Goal: Task Accomplishment & Management: Manage account settings

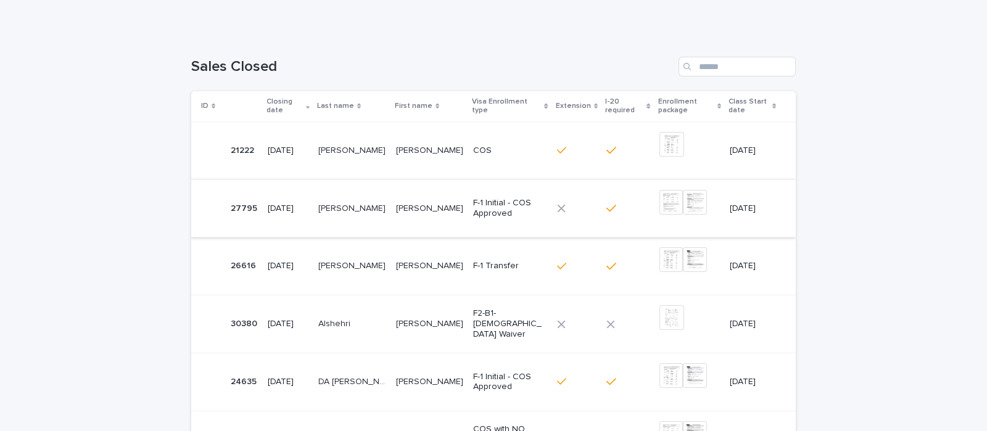
scroll to position [154, 0]
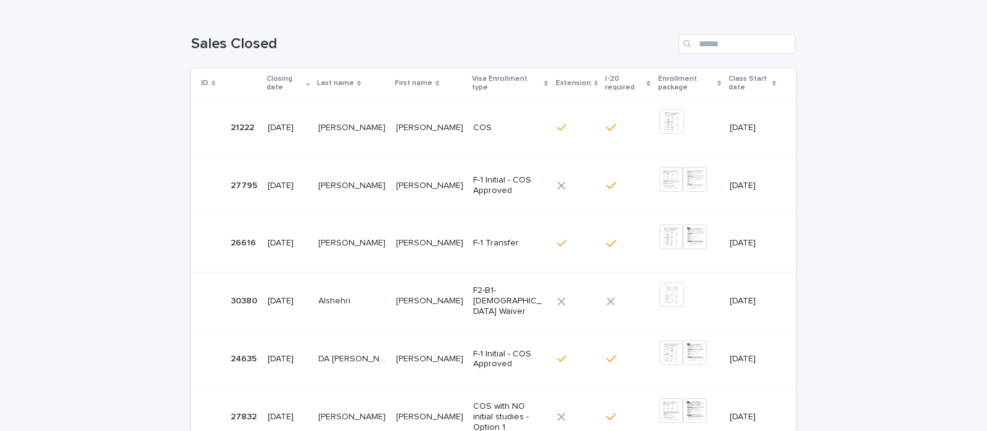
click at [423, 179] on p "[PERSON_NAME]" at bounding box center [431, 184] width 70 height 13
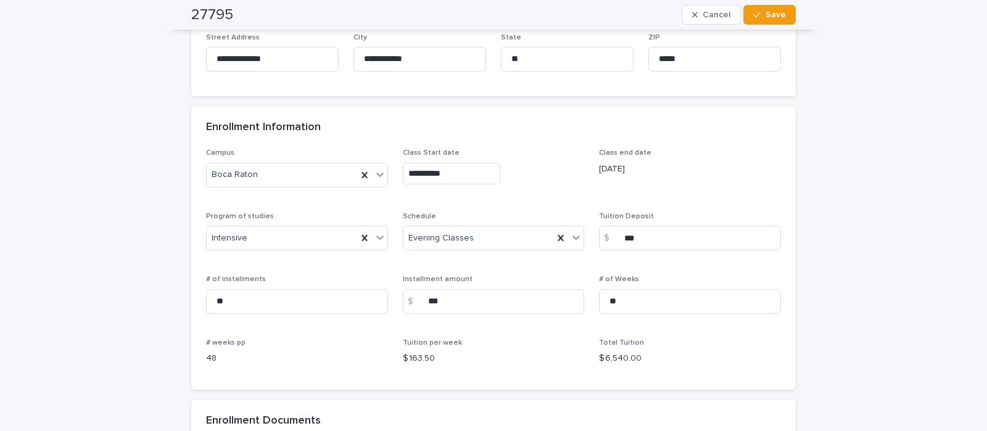
scroll to position [848, 0]
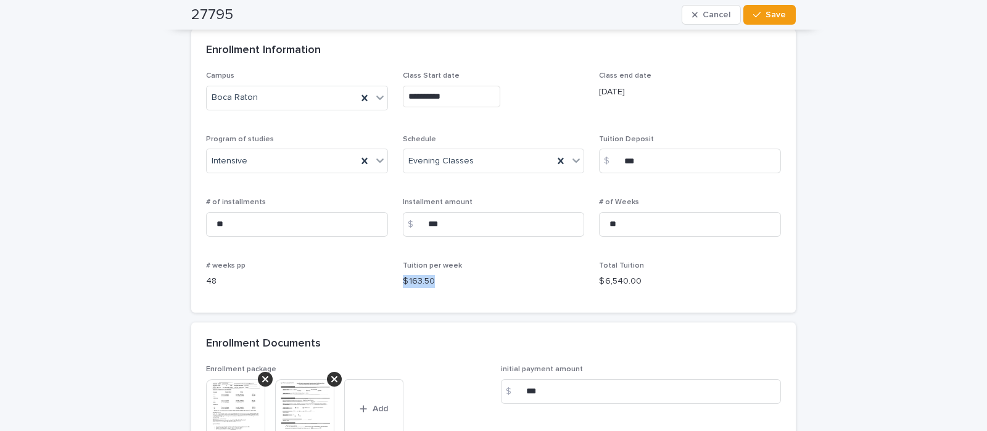
drag, startPoint x: 391, startPoint y: 277, endPoint x: 443, endPoint y: 281, distance: 52.6
click at [443, 281] on div "**********" at bounding box center [493, 185] width 575 height 226
click at [452, 284] on p "$ 163.50" at bounding box center [494, 281] width 182 height 13
drag, startPoint x: 595, startPoint y: 281, endPoint x: 642, endPoint y: 278, distance: 47.0
click at [642, 278] on p "$ 6,540.00" at bounding box center [690, 281] width 182 height 13
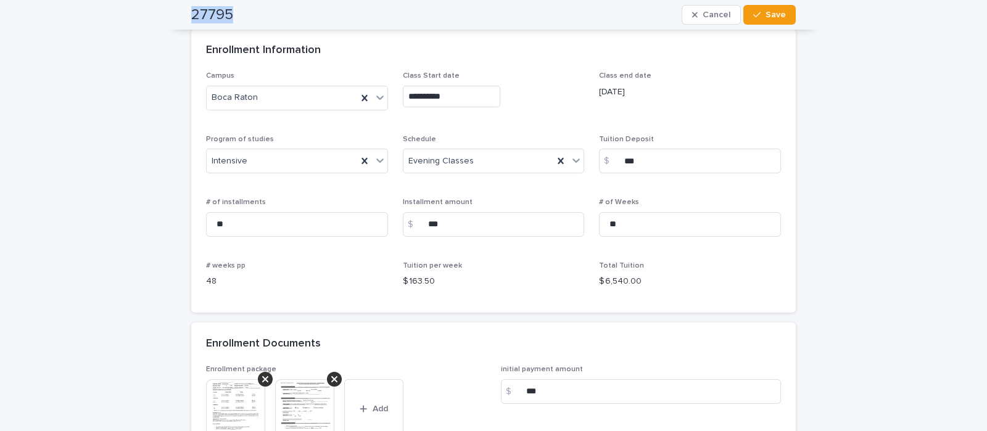
drag, startPoint x: 187, startPoint y: 14, endPoint x: 246, endPoint y: 12, distance: 58.6
click at [246, 12] on div "27795 Cancel Save" at bounding box center [493, 15] width 605 height 30
copy h2 "27795"
click at [695, 9] on button "Cancel" at bounding box center [711, 15] width 59 height 20
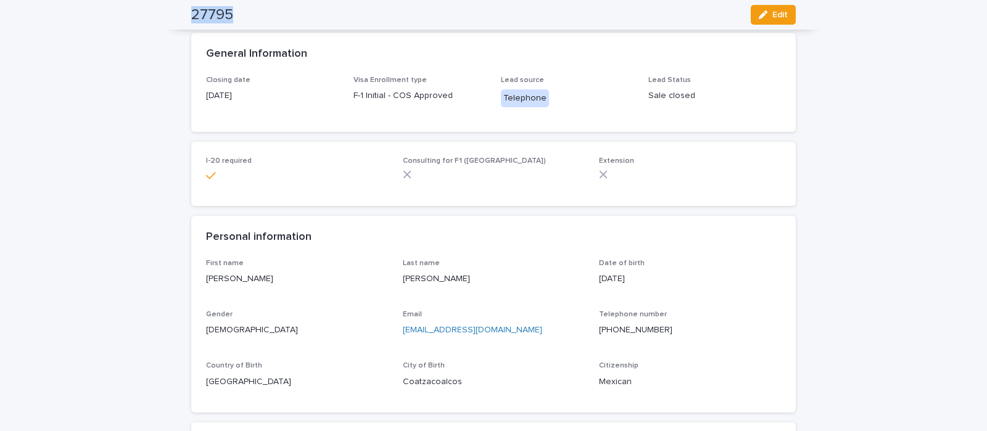
scroll to position [0, 0]
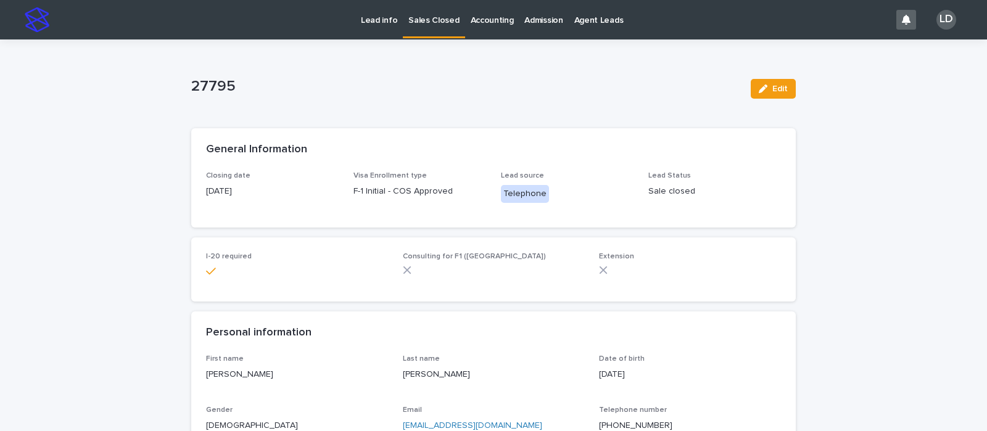
click at [437, 16] on p "Sales Closed" at bounding box center [433, 13] width 51 height 26
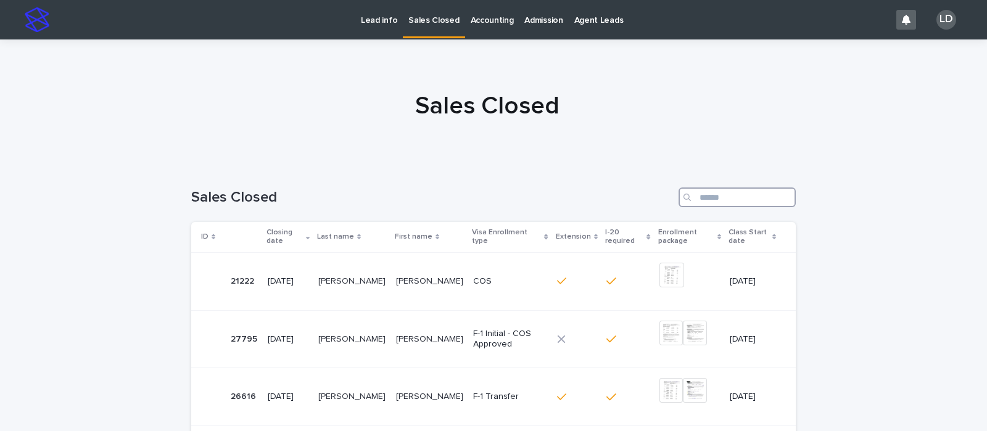
click at [702, 202] on input "Search" at bounding box center [737, 198] width 117 height 20
paste input "*****"
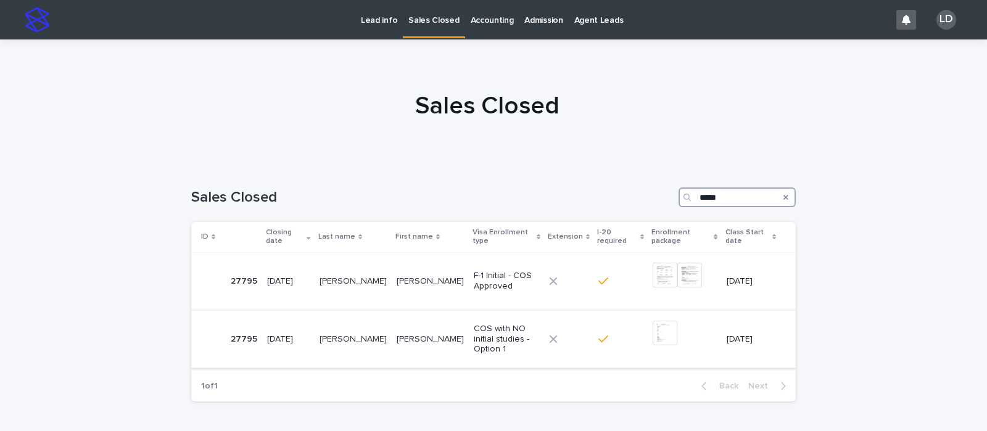
type input "*****"
click at [291, 334] on p "04/28/2025" at bounding box center [288, 339] width 43 height 10
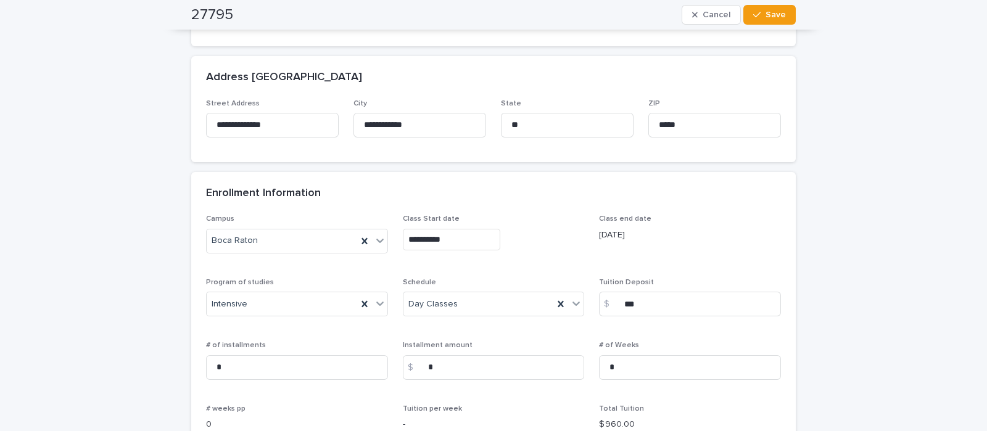
scroll to position [771, 0]
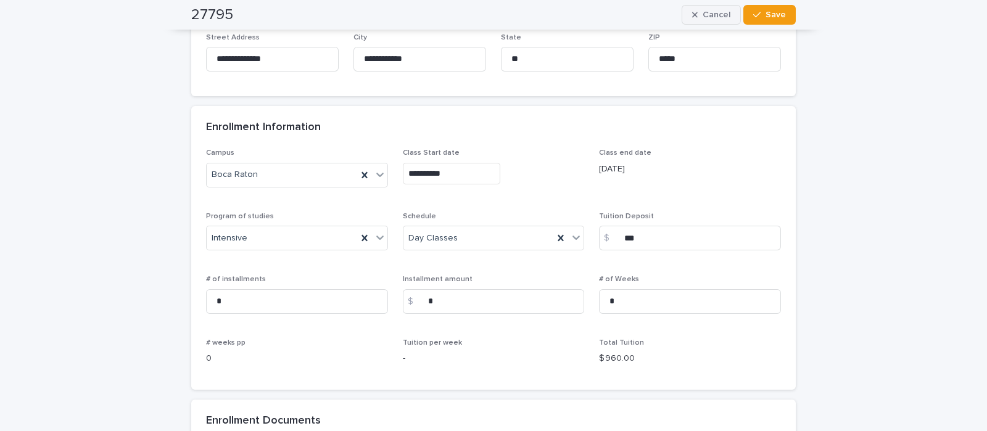
click at [715, 12] on span "Cancel" at bounding box center [717, 14] width 28 height 9
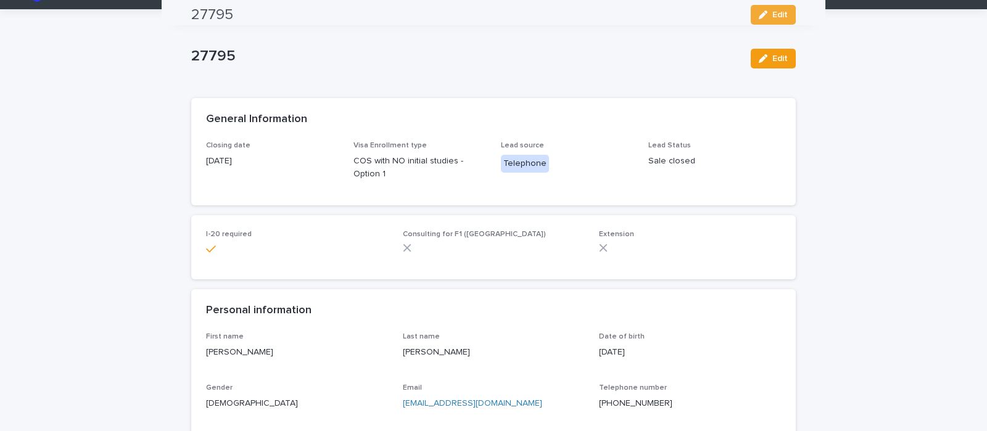
scroll to position [0, 0]
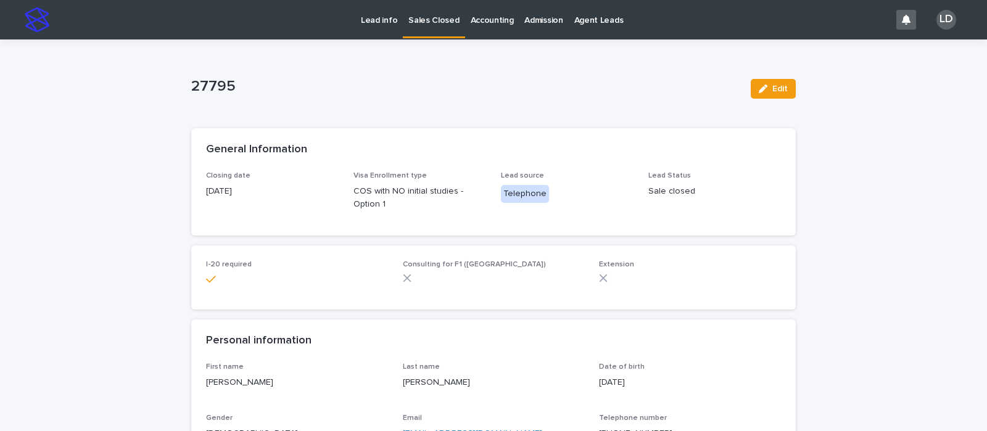
click at [384, 20] on p "Lead info" at bounding box center [379, 13] width 36 height 26
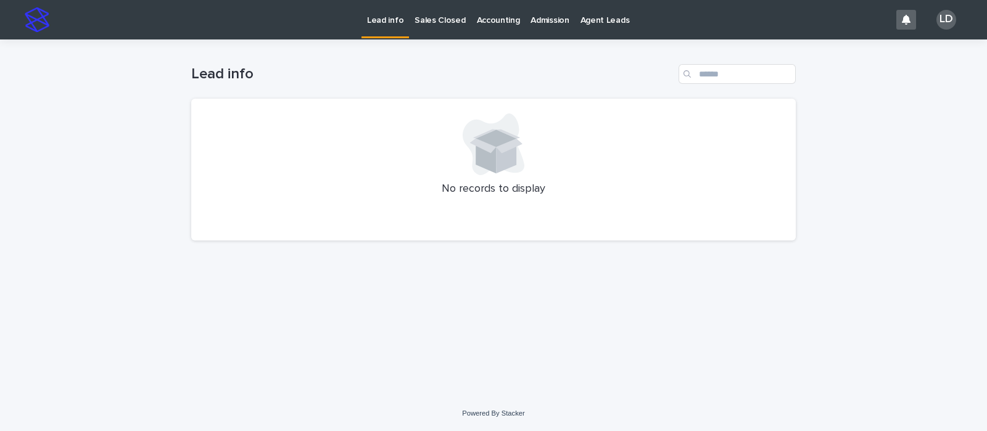
click at [437, 17] on p "Sales Closed" at bounding box center [440, 13] width 51 height 26
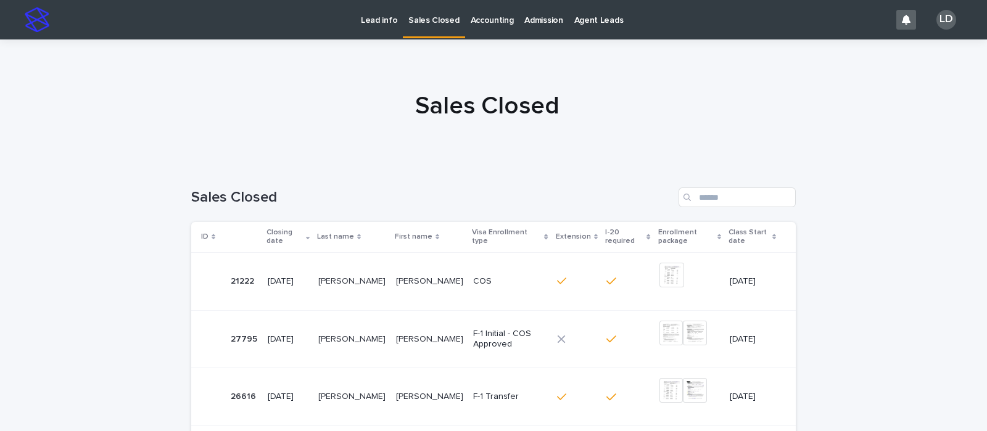
click at [347, 277] on p "[PERSON_NAME]" at bounding box center [353, 280] width 70 height 13
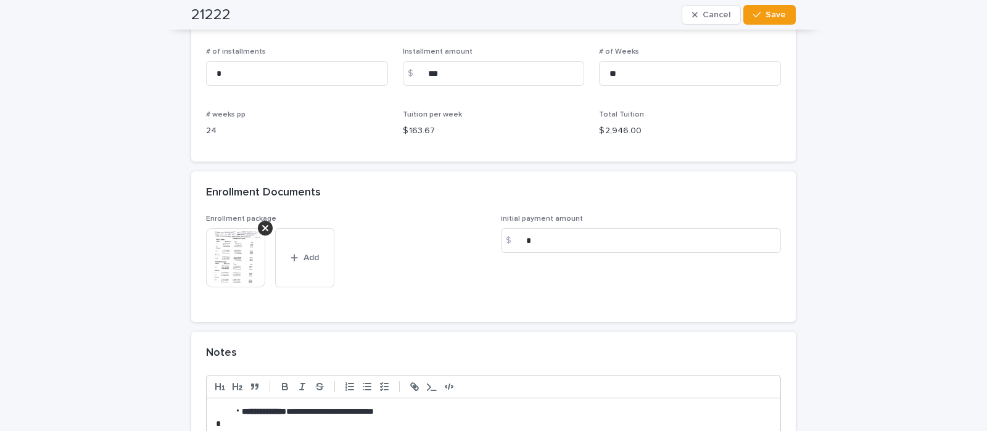
scroll to position [1002, 0]
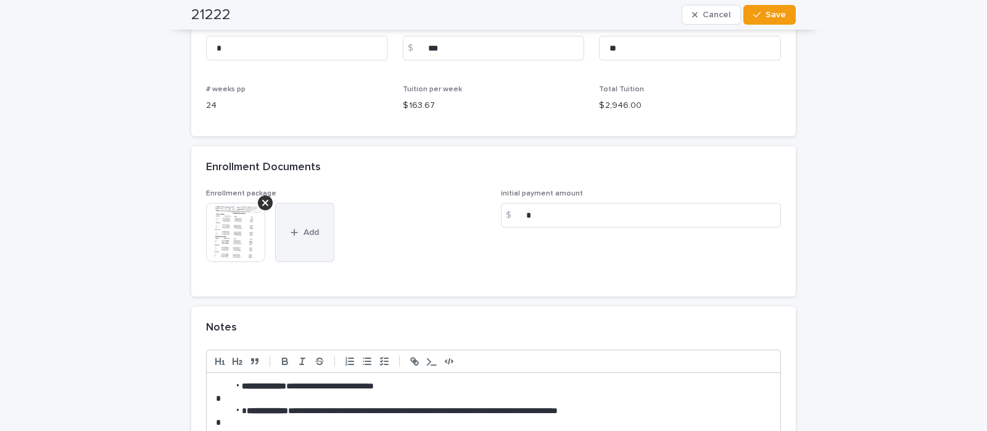
click at [319, 231] on button "Add" at bounding box center [304, 232] width 59 height 59
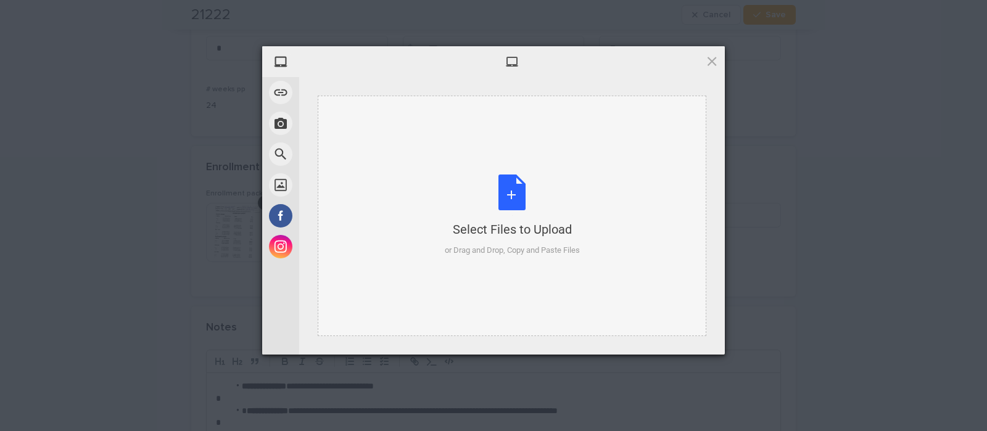
click at [522, 197] on div "Select Files to Upload or Drag and Drop, Copy and Paste Files" at bounding box center [512, 216] width 135 height 82
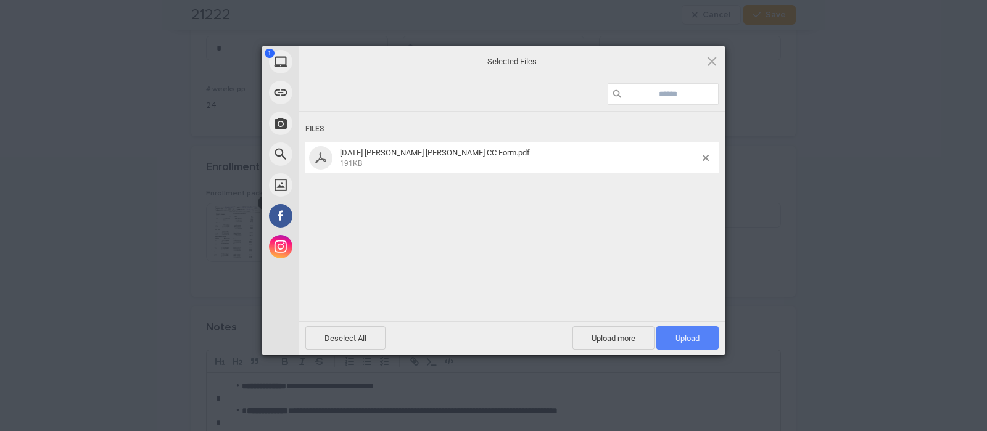
click at [682, 336] on span "Upload 1" at bounding box center [688, 338] width 24 height 9
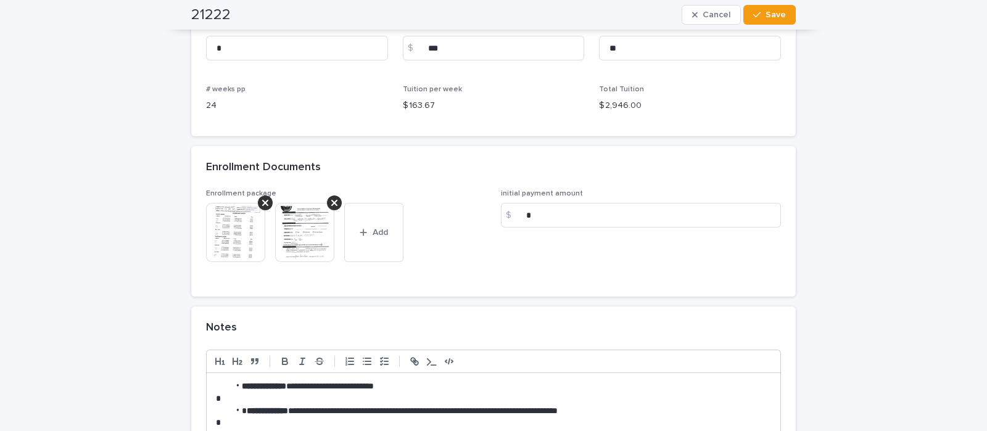
scroll to position [1233, 0]
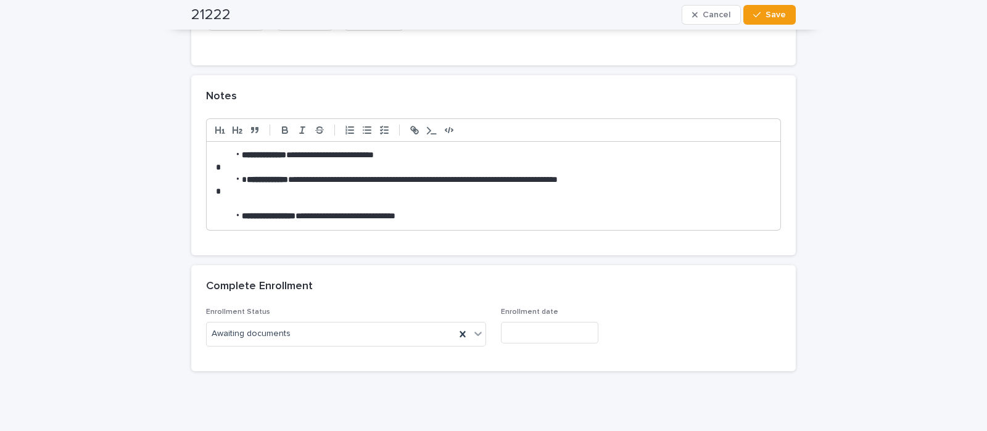
click at [320, 188] on p at bounding box center [493, 192] width 555 height 12
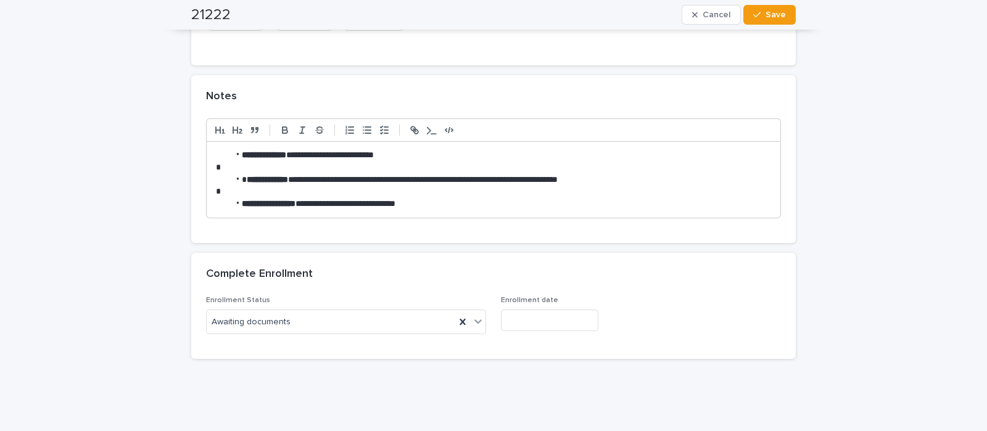
click at [229, 151] on li "**********" at bounding box center [500, 155] width 542 height 12
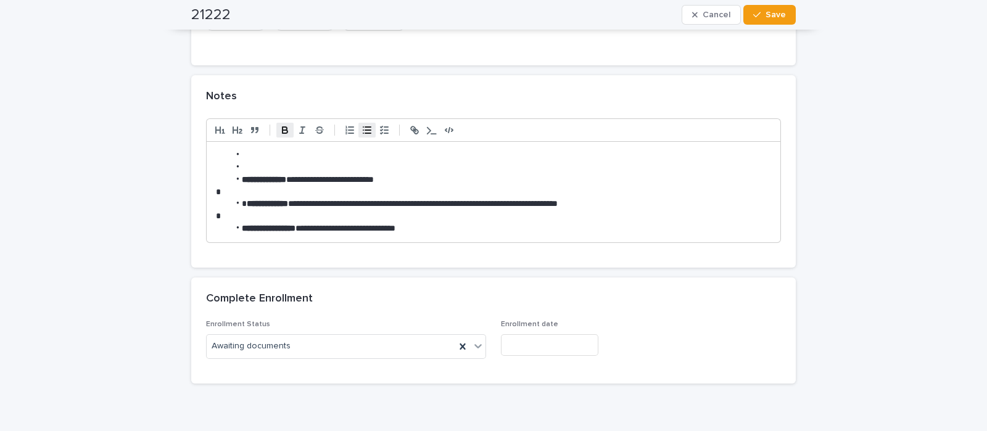
click at [251, 155] on li at bounding box center [500, 155] width 542 height 12
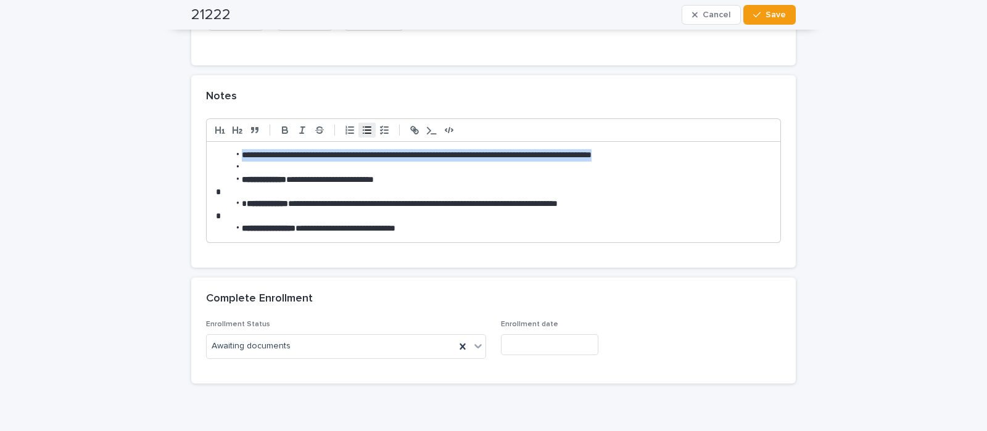
drag, startPoint x: 668, startPoint y: 150, endPoint x: 75, endPoint y: 143, distance: 593.0
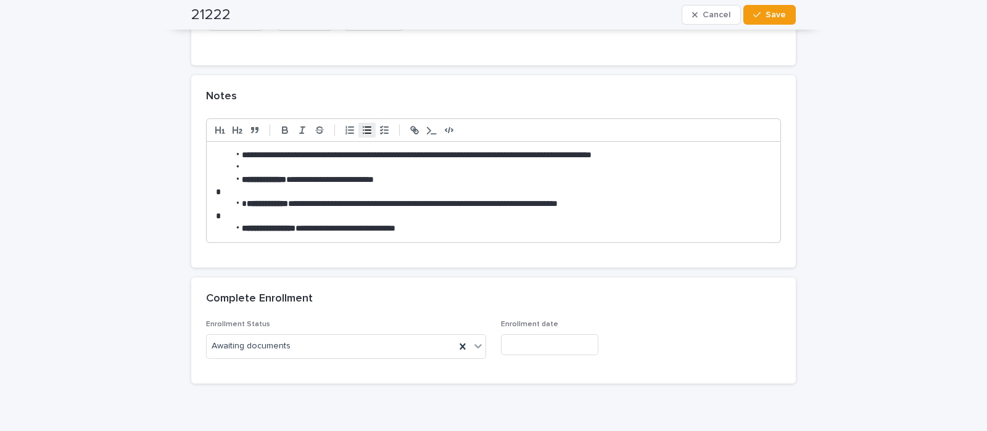
click at [634, 170] on li at bounding box center [500, 168] width 542 height 12
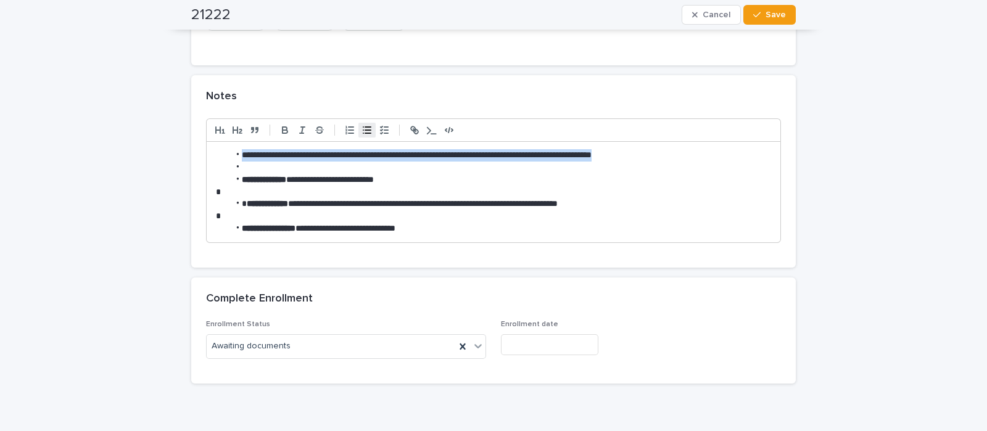
drag, startPoint x: 370, startPoint y: 157, endPoint x: 238, endPoint y: 157, distance: 132.7
click at [238, 157] on li "**********" at bounding box center [500, 155] width 542 height 12
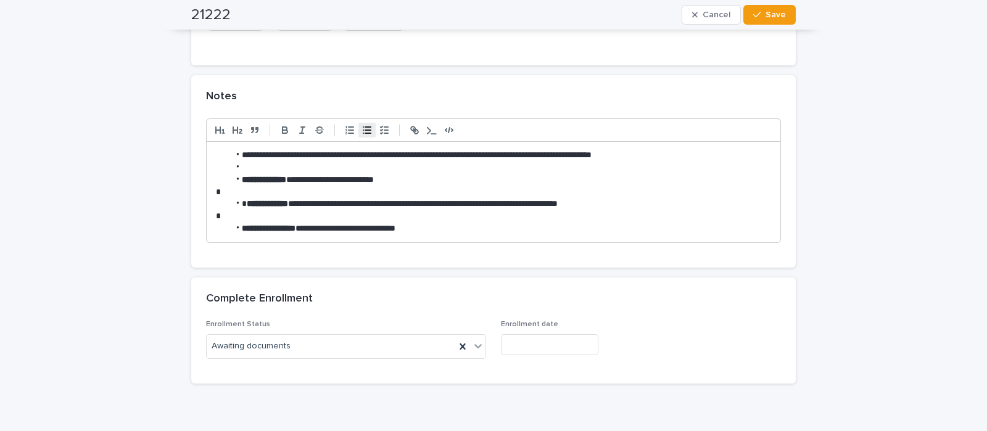
scroll to position [0, 0]
click at [287, 168] on li at bounding box center [500, 168] width 542 height 12
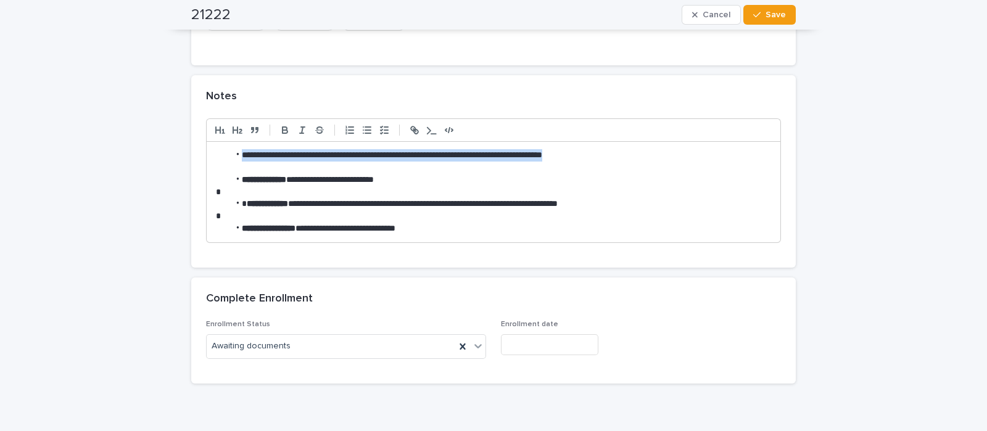
drag, startPoint x: 637, startPoint y: 149, endPoint x: 238, endPoint y: 152, distance: 399.8
click at [238, 152] on li "**********" at bounding box center [500, 155] width 542 height 12
click at [280, 131] on icon "button" at bounding box center [285, 130] width 11 height 11
click at [549, 177] on li "**********" at bounding box center [500, 180] width 542 height 12
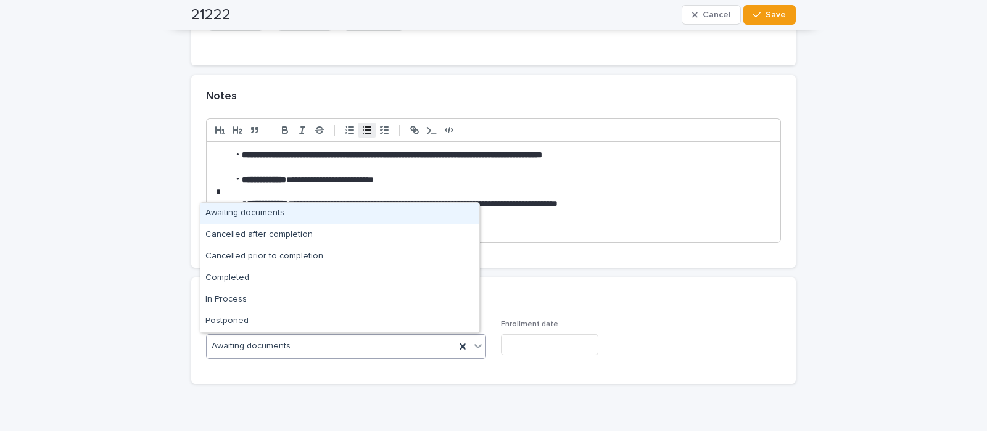
click at [358, 343] on div "Awaiting documents" at bounding box center [331, 346] width 249 height 20
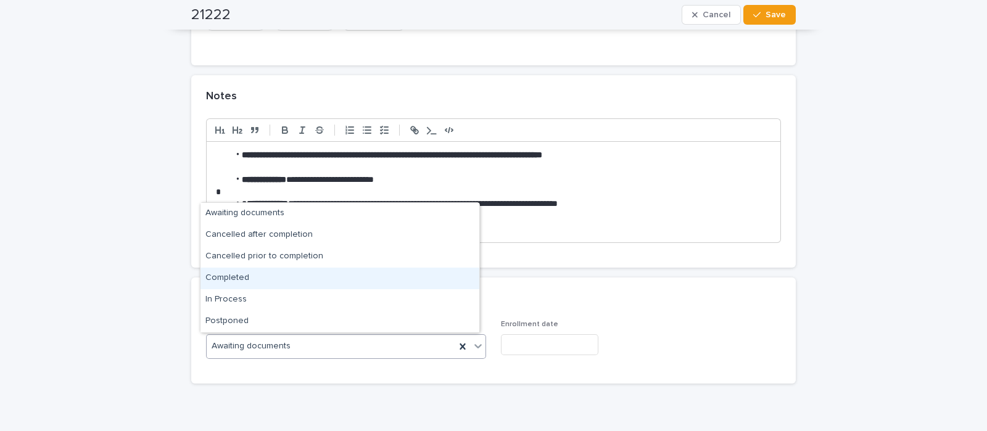
click at [292, 277] on div "Completed" at bounding box center [340, 279] width 279 height 22
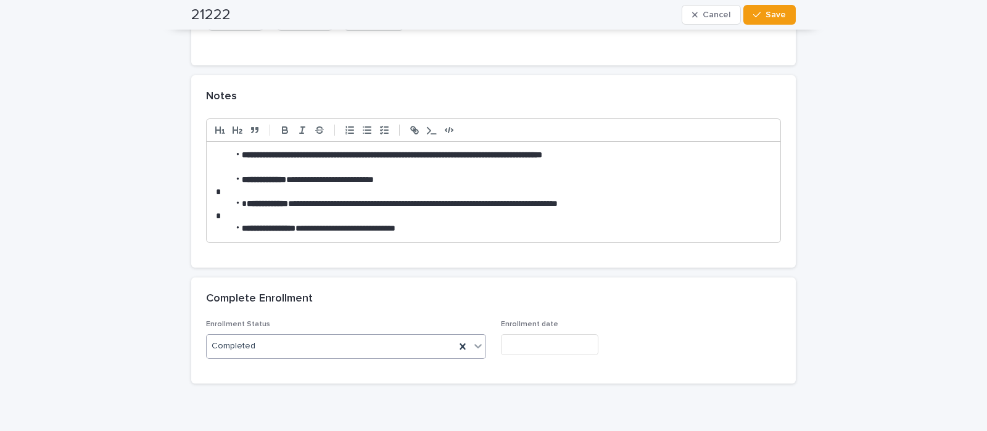
click at [556, 352] on input "text" at bounding box center [549, 345] width 97 height 22
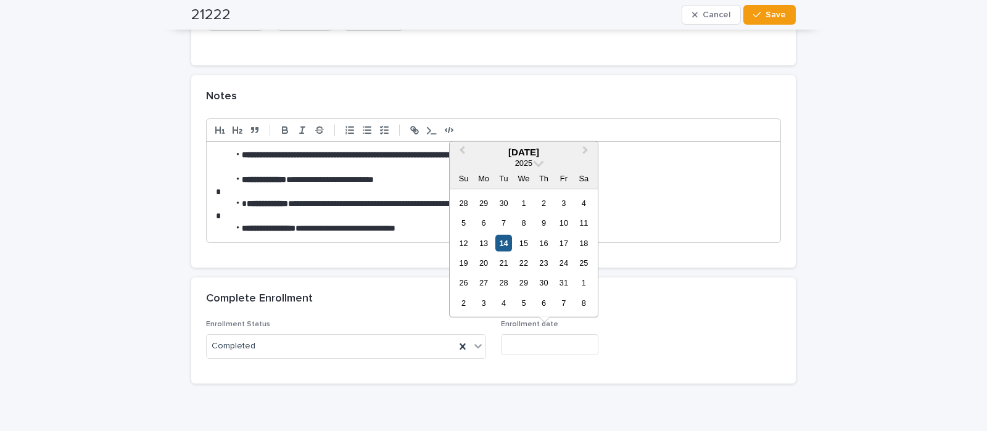
click at [507, 246] on div "14" at bounding box center [503, 242] width 17 height 17
type input "**********"
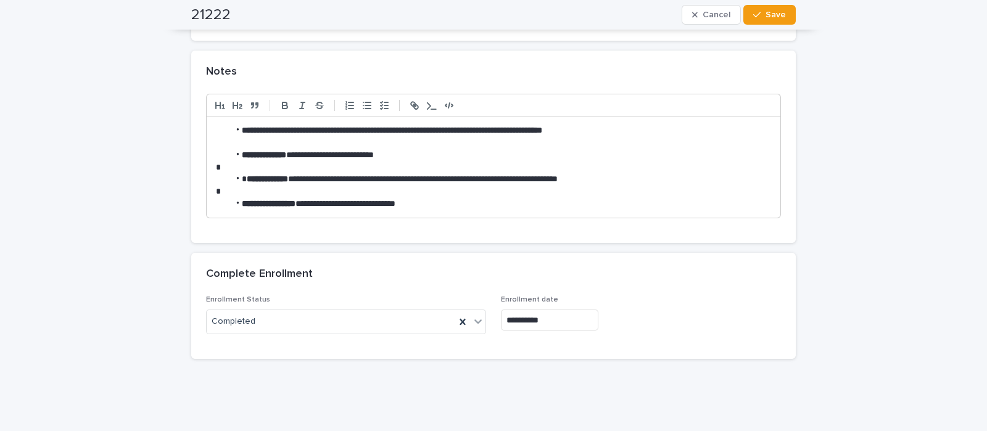
scroll to position [1291, 0]
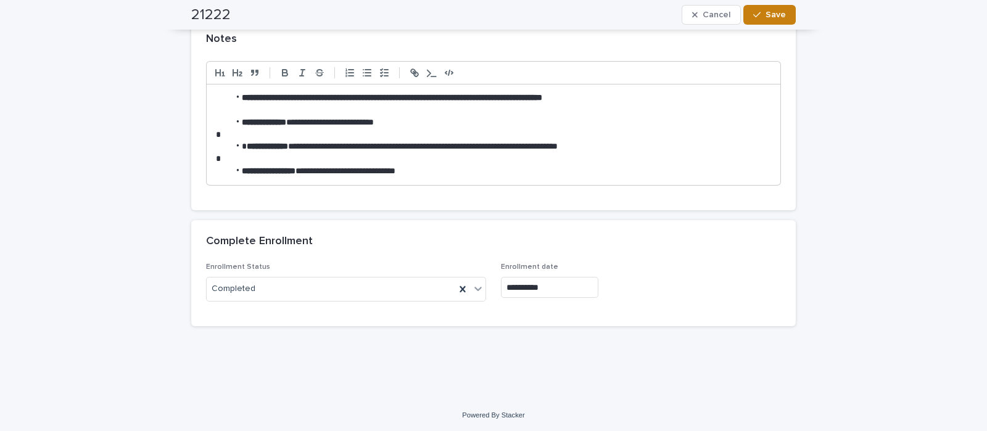
click at [766, 15] on span "Save" at bounding box center [776, 14] width 20 height 9
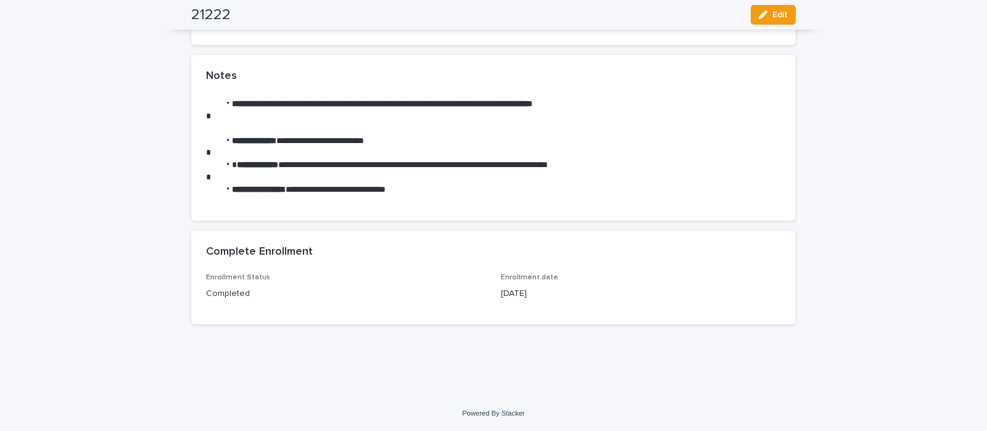
scroll to position [1129, 0]
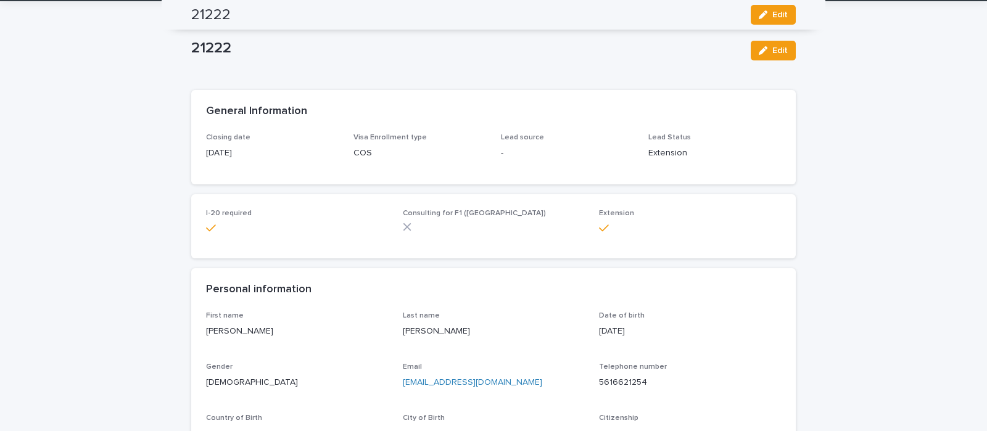
scroll to position [0, 0]
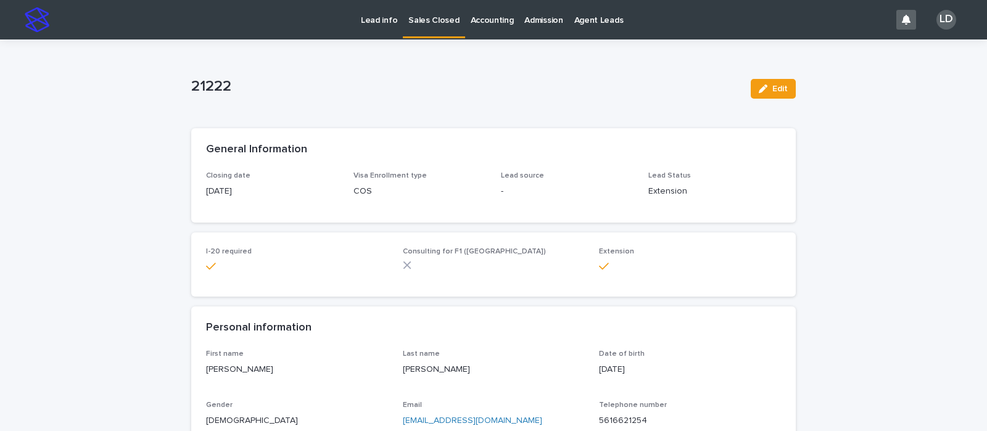
click at [376, 14] on p "Lead info" at bounding box center [379, 13] width 36 height 26
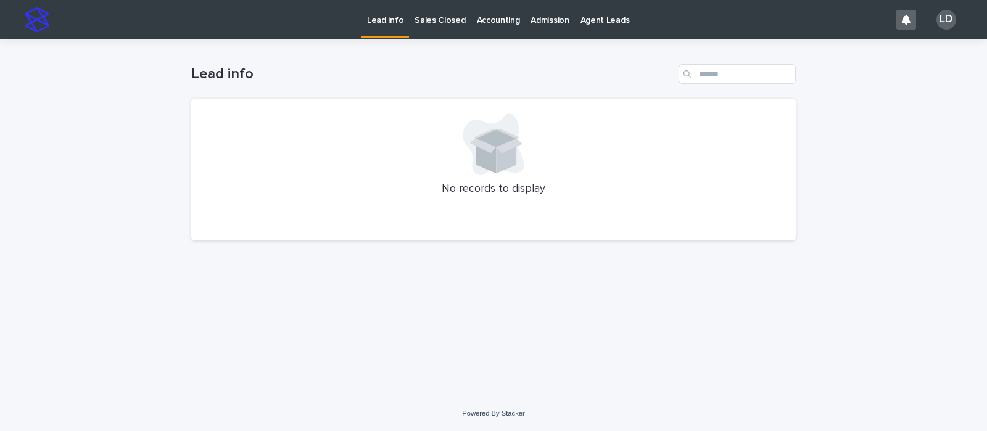
click at [440, 22] on p "Sales Closed" at bounding box center [440, 13] width 51 height 26
